Goal: Task Accomplishment & Management: Use online tool/utility

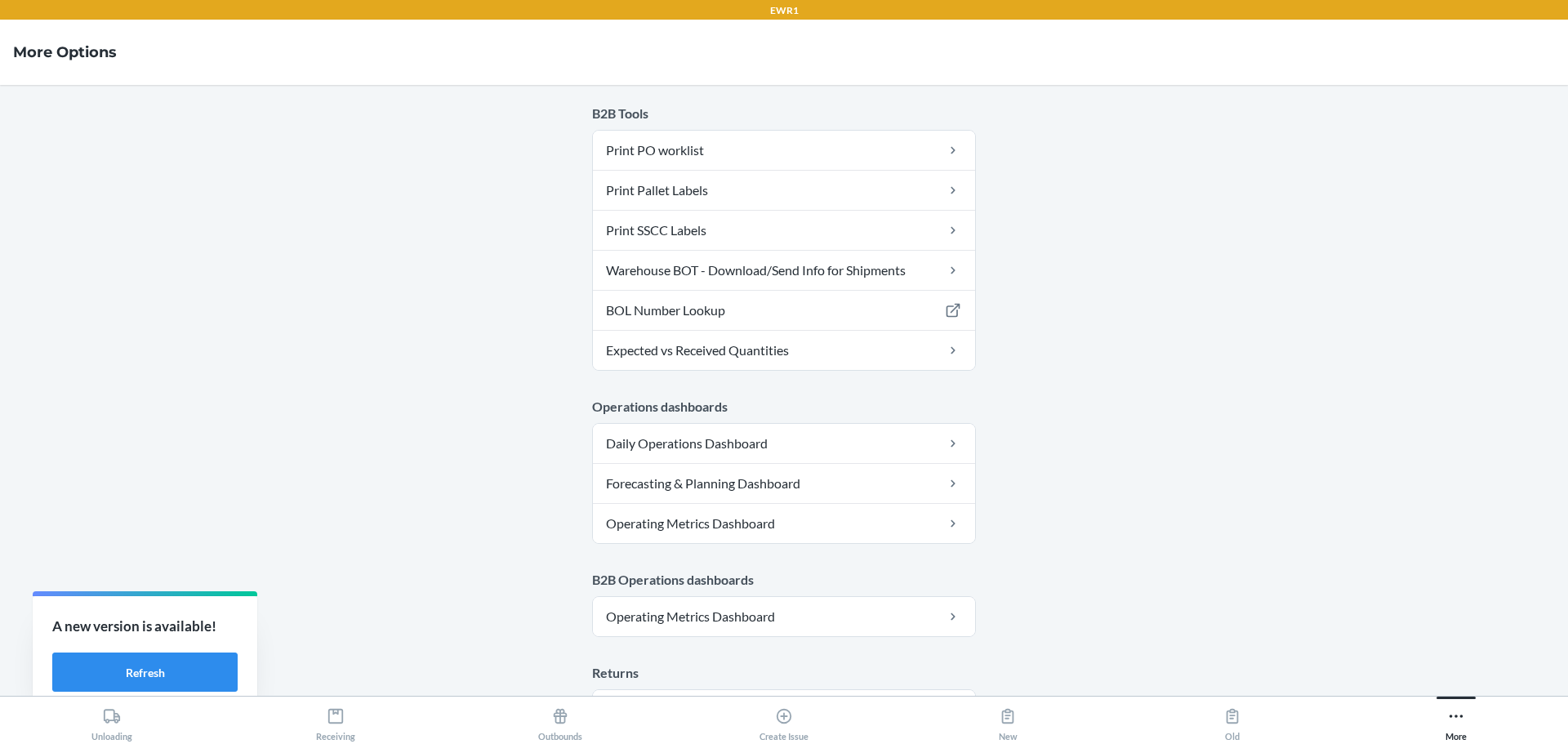
scroll to position [254, 0]
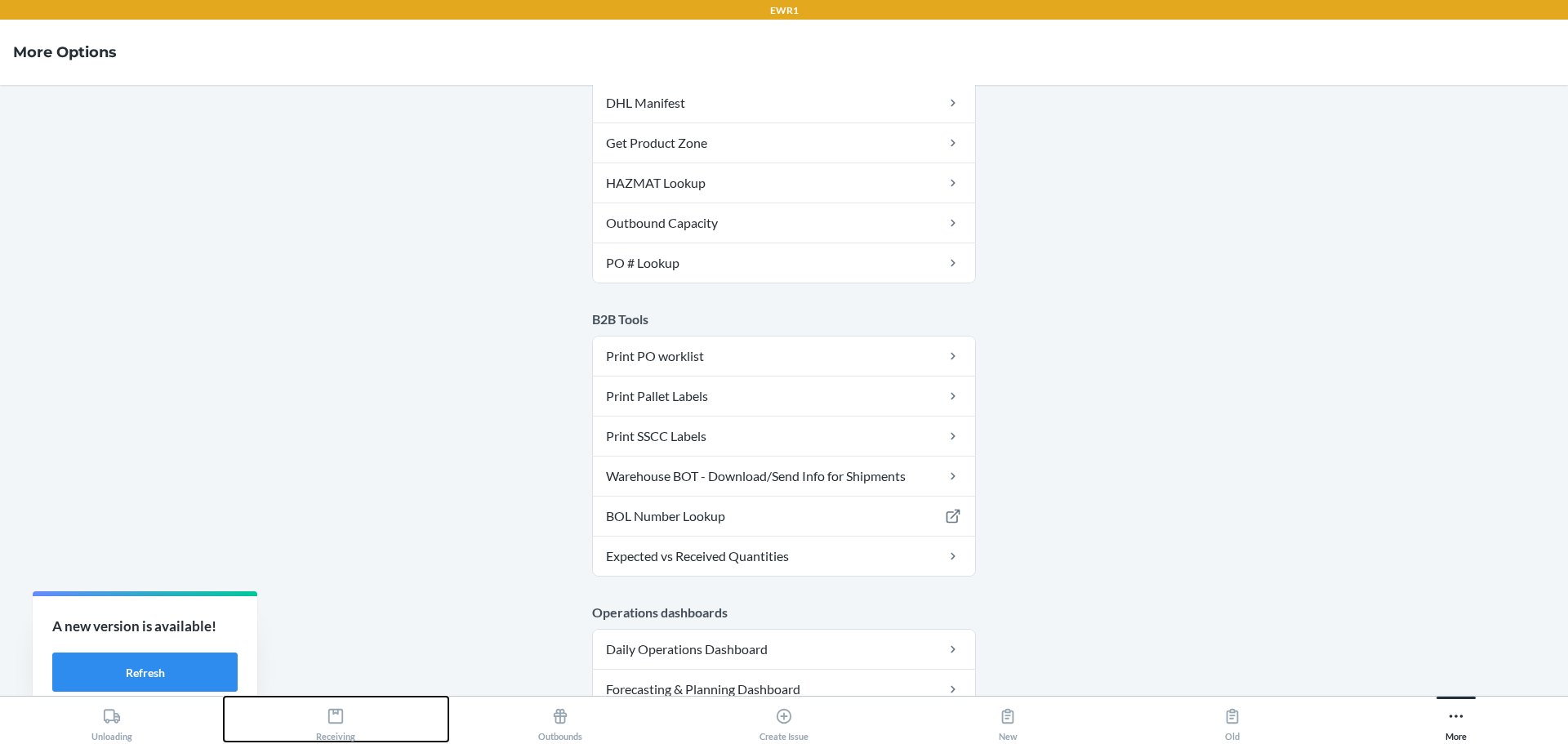
click at [342, 720] on icon at bounding box center [336, 716] width 18 height 18
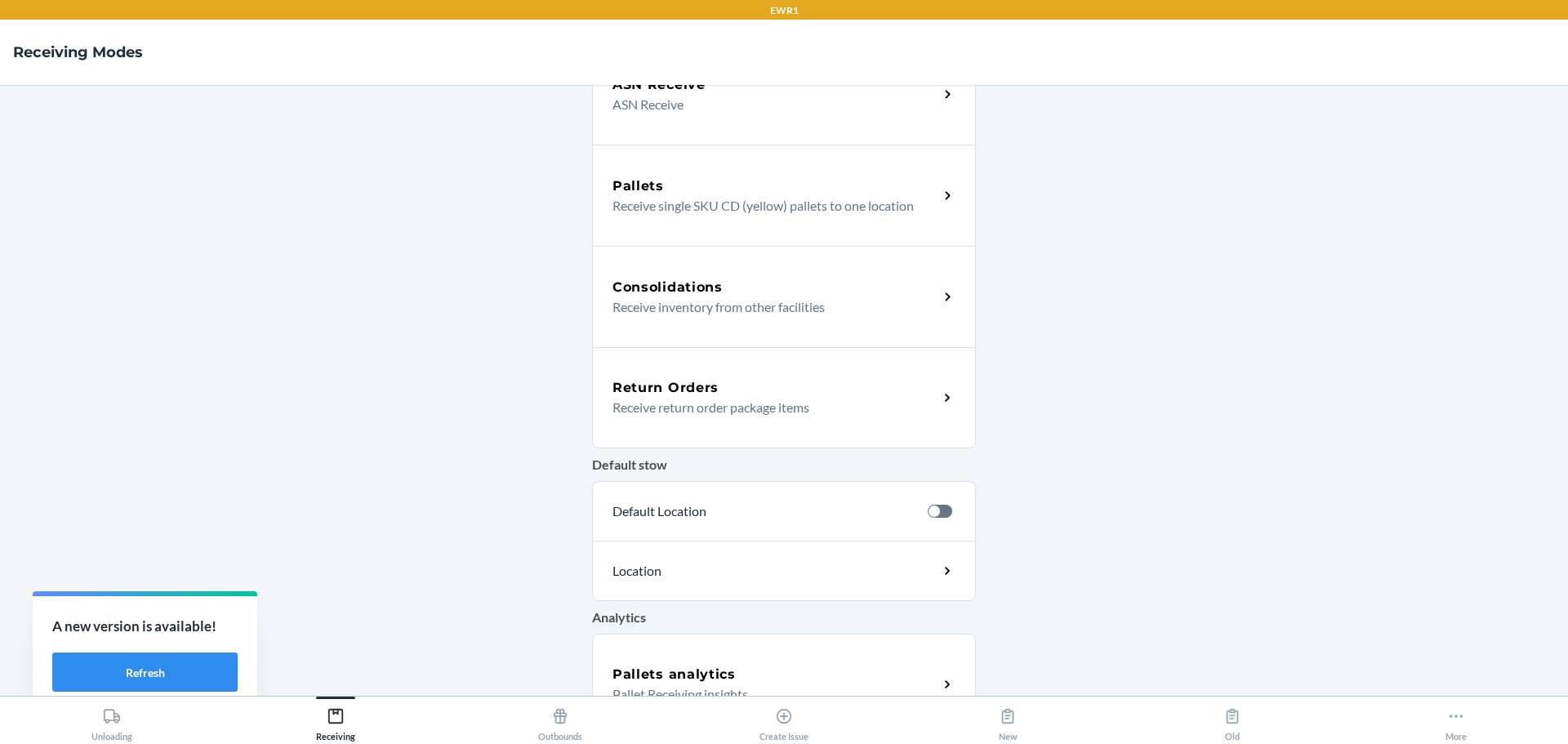
click at [661, 403] on p "Receive return order package items" at bounding box center [768, 408] width 313 height 20
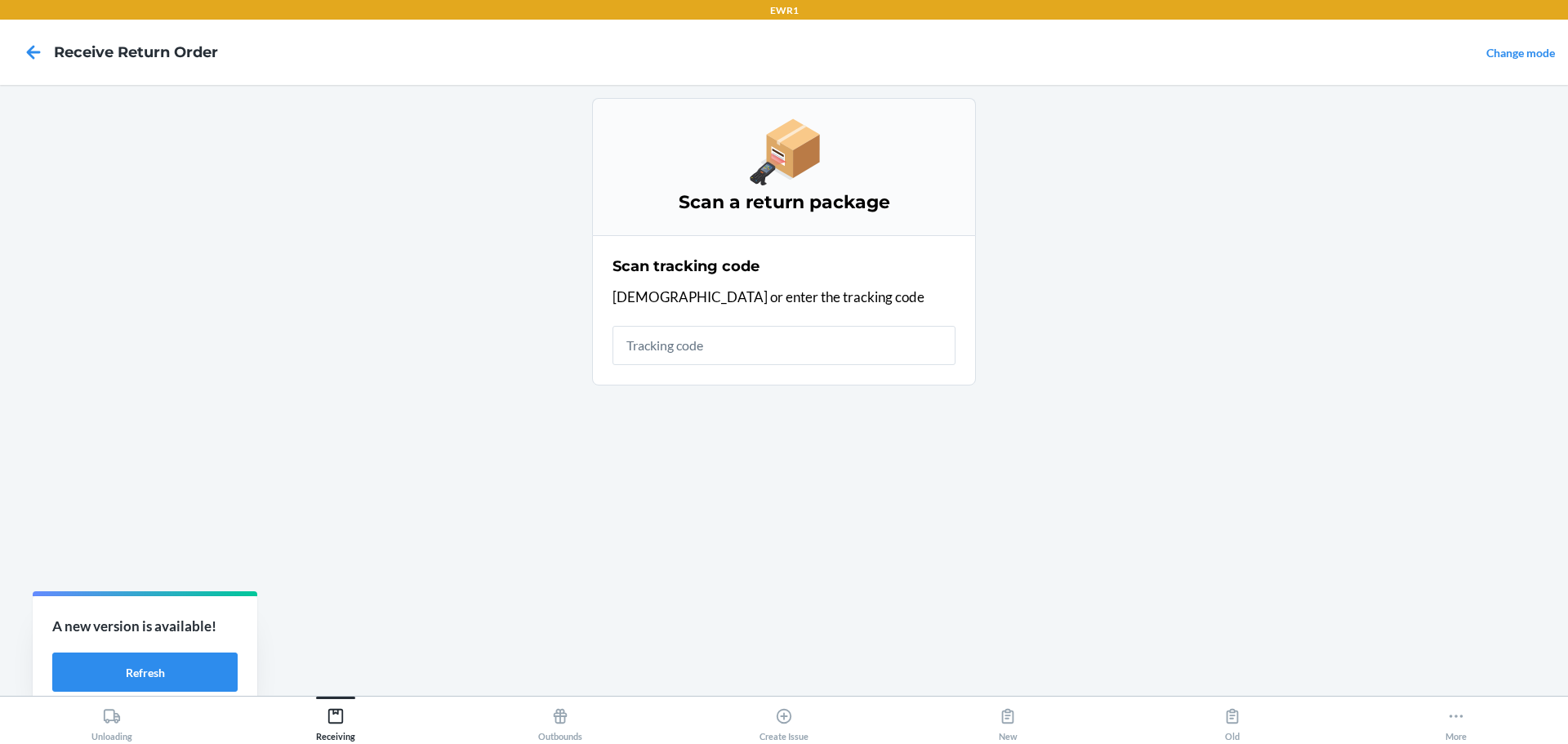
click at [706, 337] on input "text" at bounding box center [783, 345] width 343 height 39
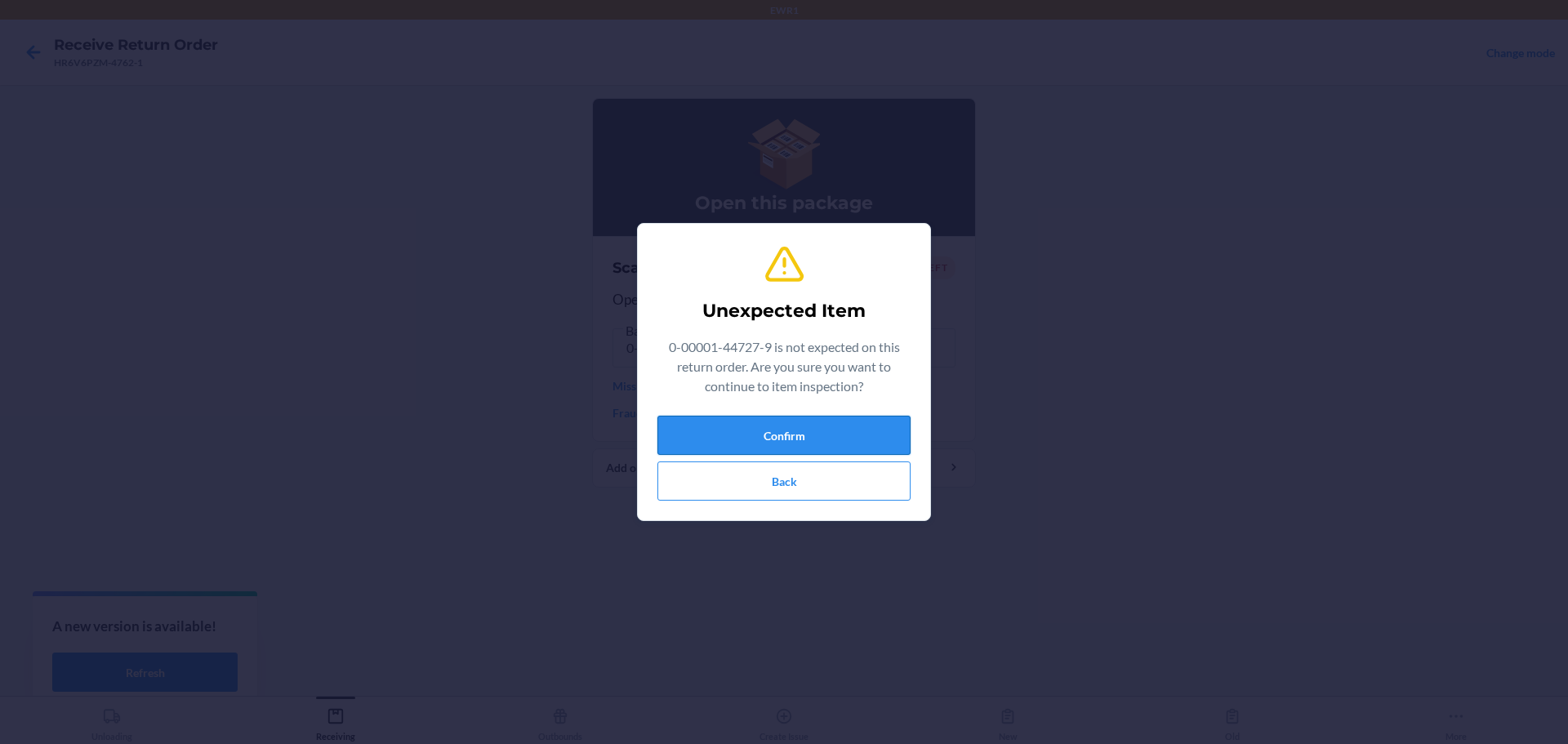
click at [760, 422] on button "Confirm" at bounding box center [783, 435] width 253 height 39
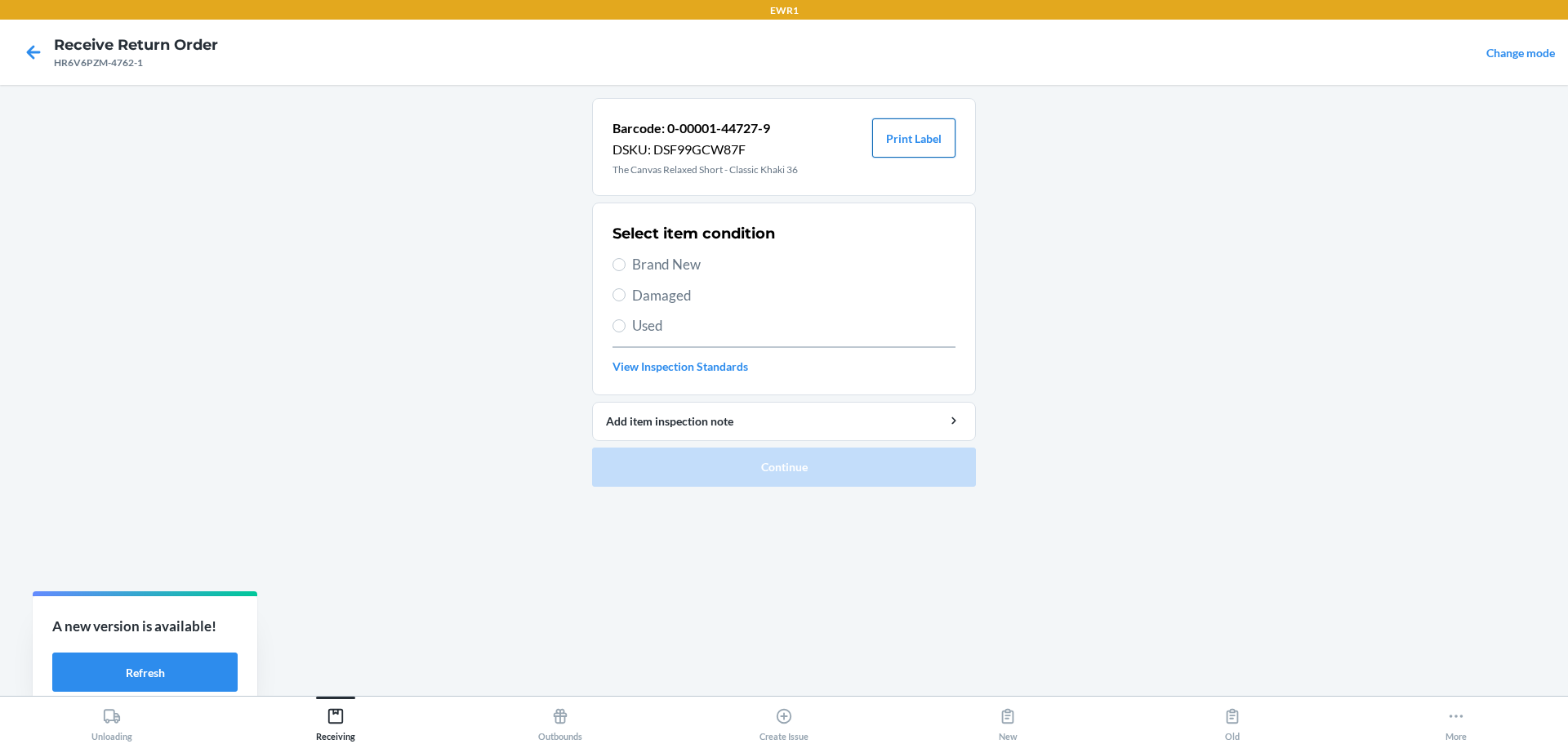
click at [906, 151] on button "Print Label" at bounding box center [913, 137] width 83 height 39
click at [343, 717] on icon at bounding box center [335, 716] width 15 height 15
